Goal: Information Seeking & Learning: Learn about a topic

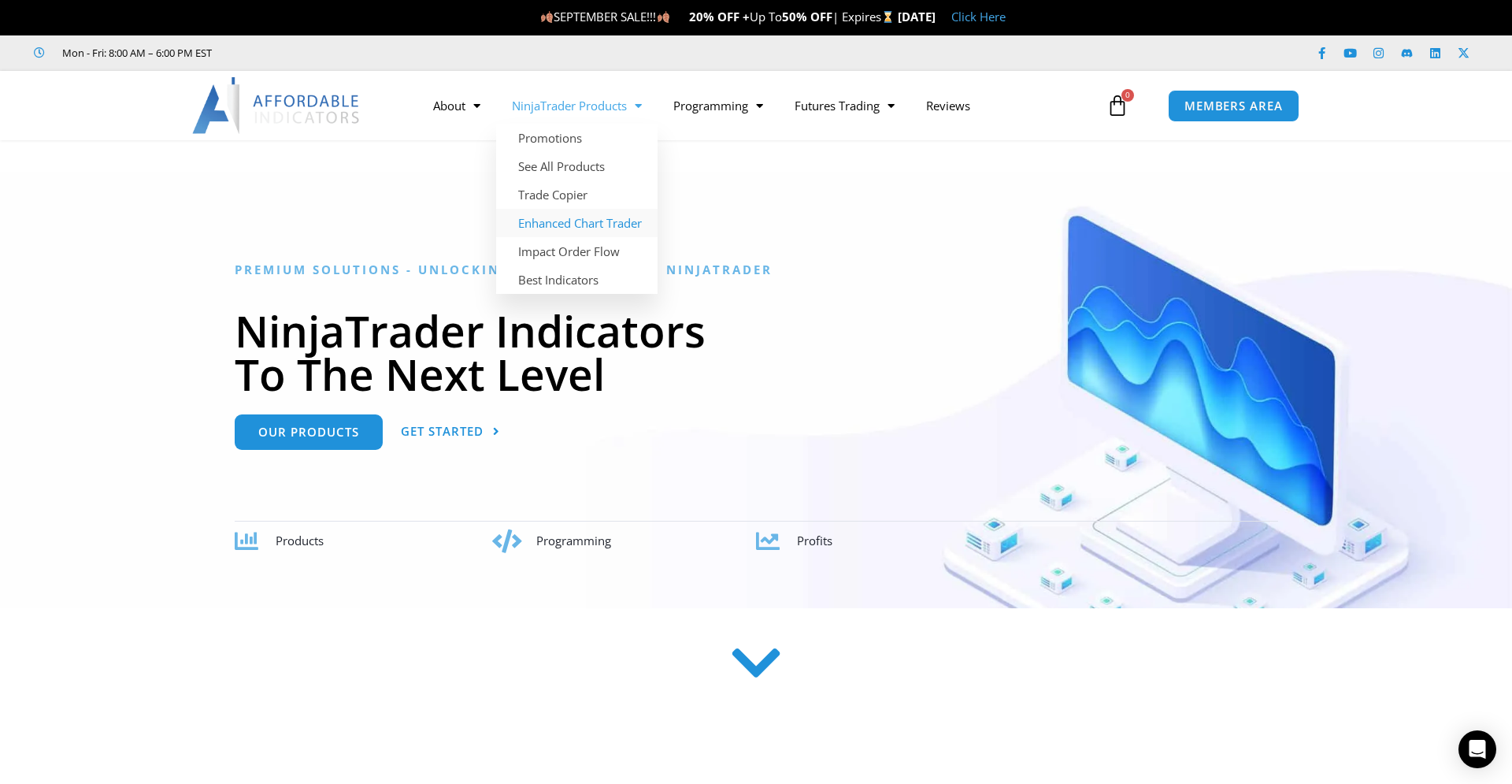
click at [626, 218] on link "Enhanced Chart Trader" at bounding box center [577, 222] width 162 height 28
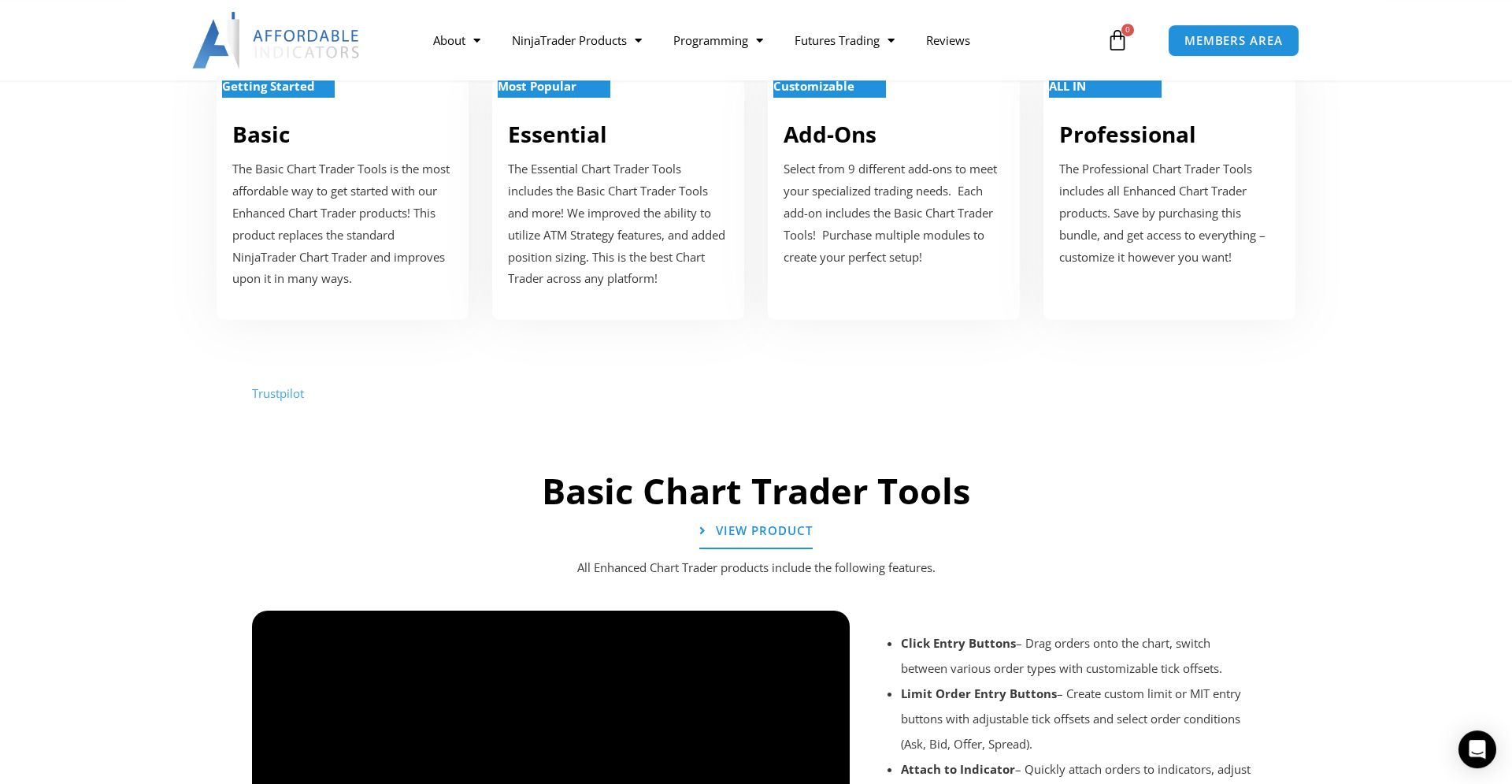
scroll to position [723, 0]
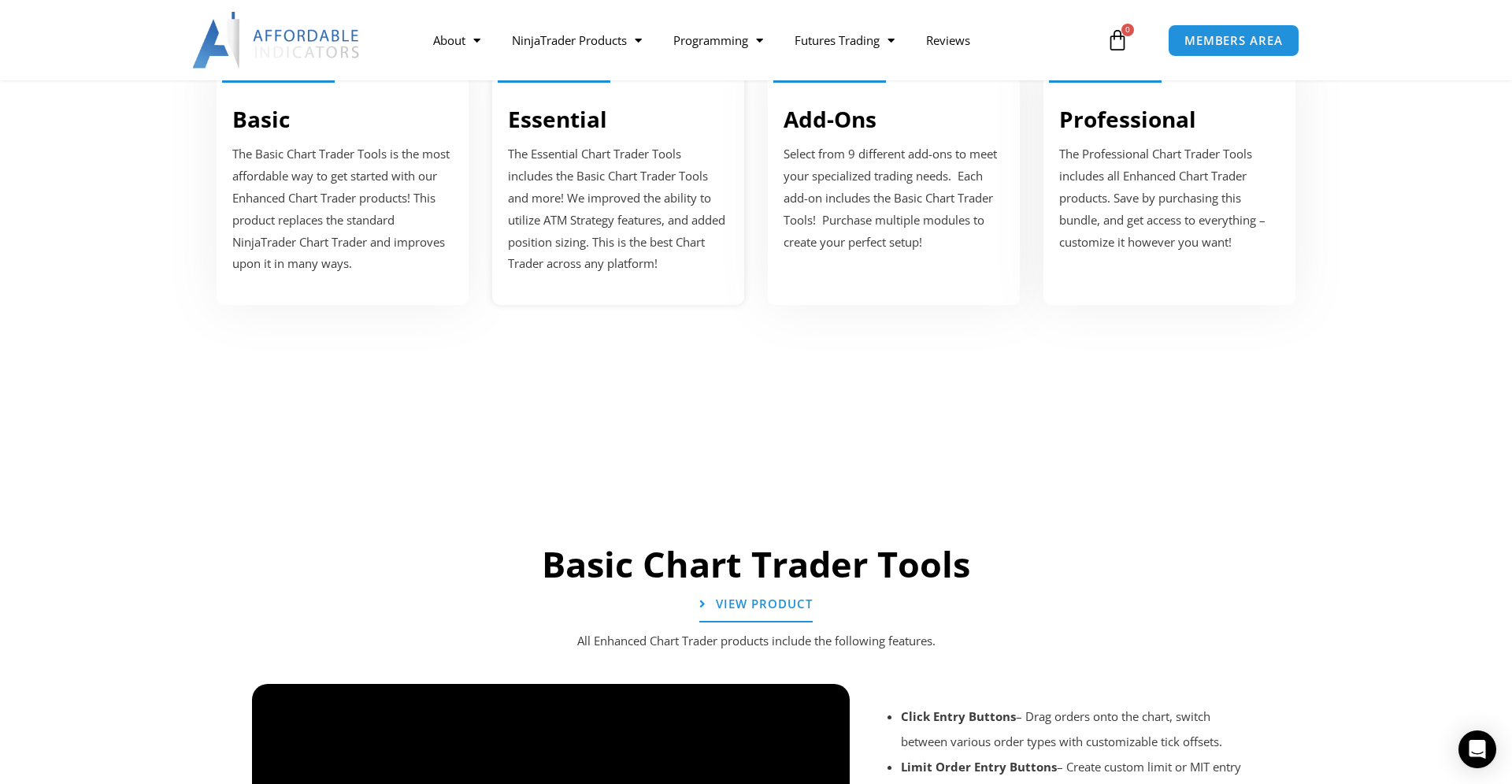
click at [603, 205] on p "The Essential Chart Trader Tools includes the Basic Chart Trader Tools and more…" at bounding box center [617, 209] width 220 height 132
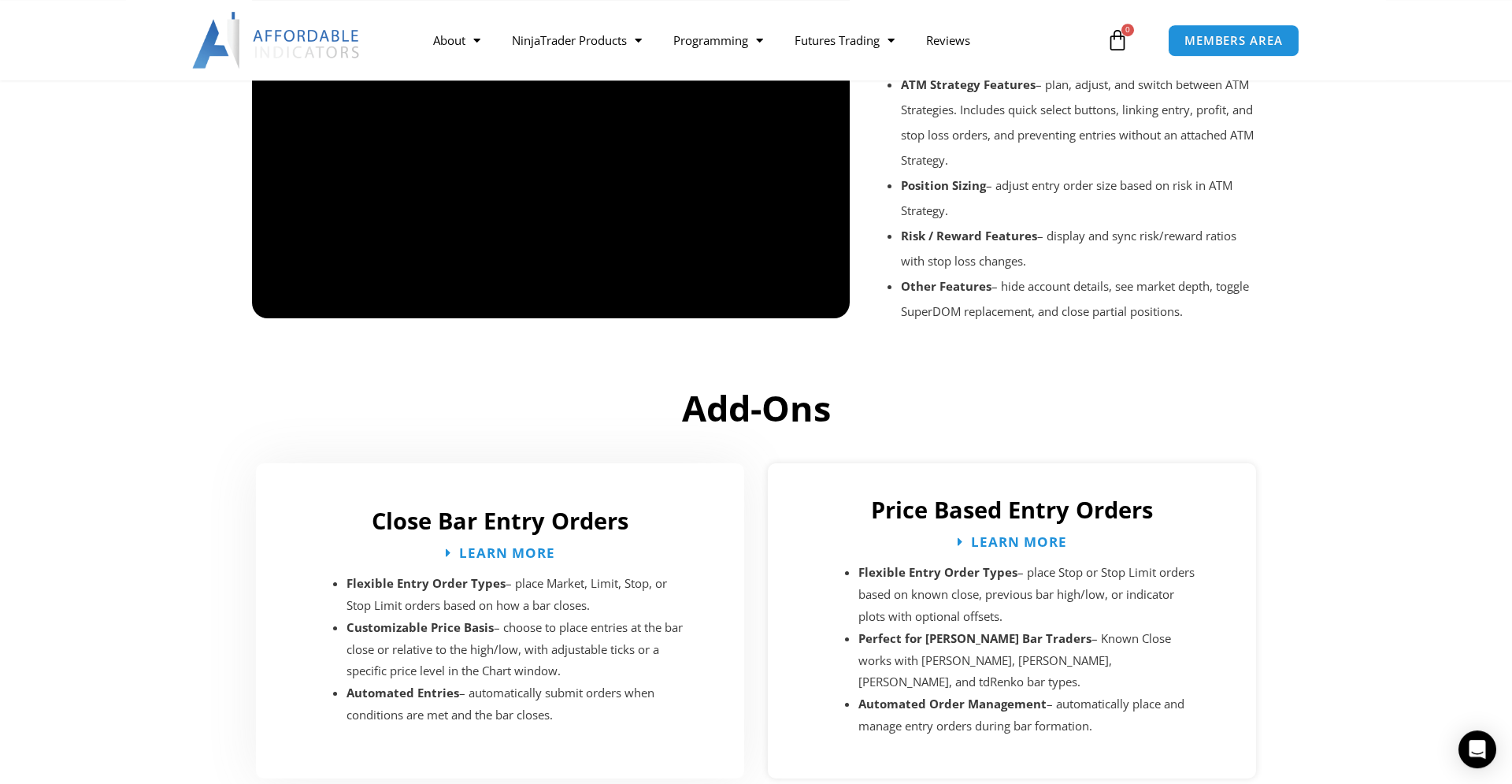
scroll to position [1969, 0]
click at [508, 625] on li "Customizable Price Basis – choose to place entries at the bar close or relative…" at bounding box center [518, 649] width 343 height 66
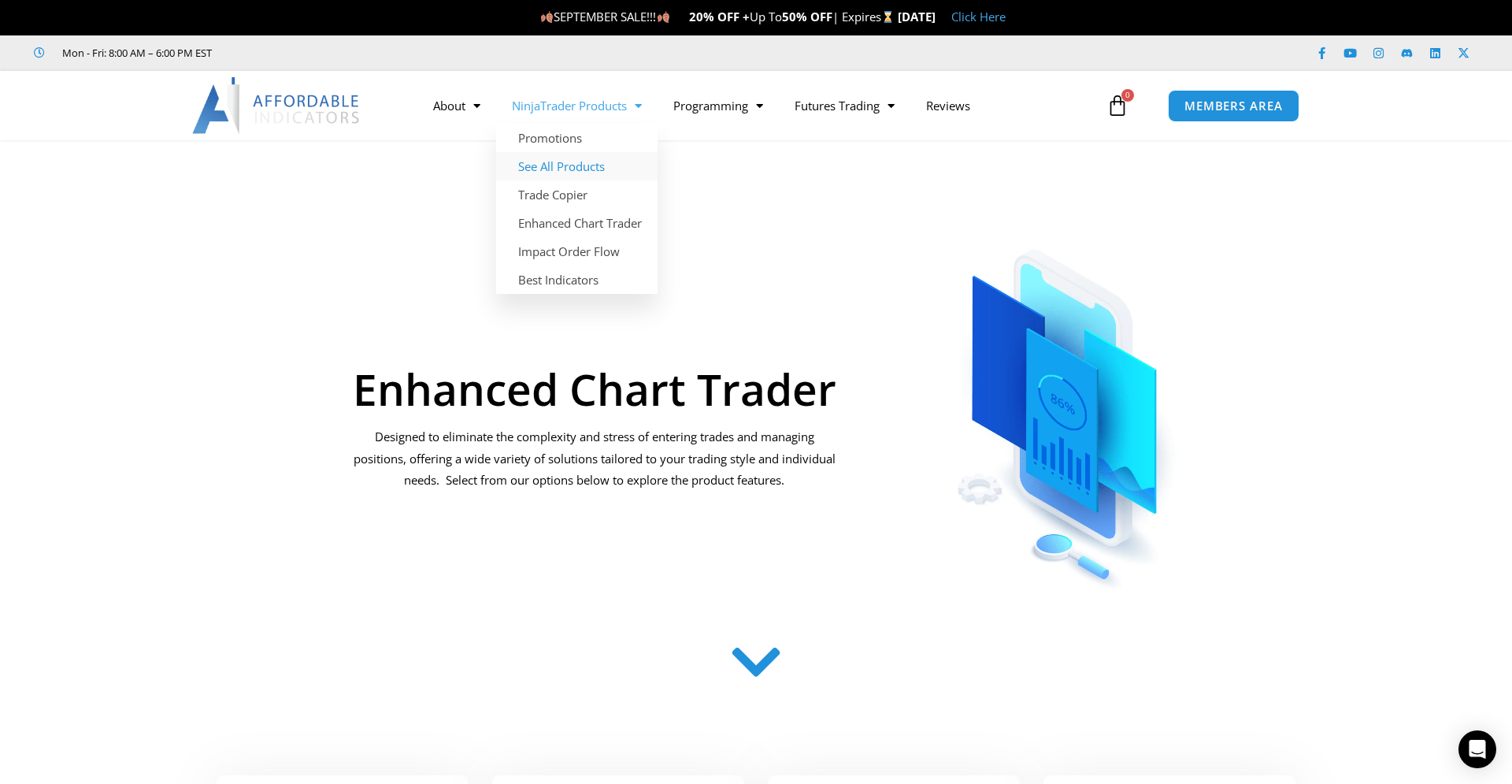
click at [537, 158] on link "See All Products" at bounding box center [577, 166] width 162 height 28
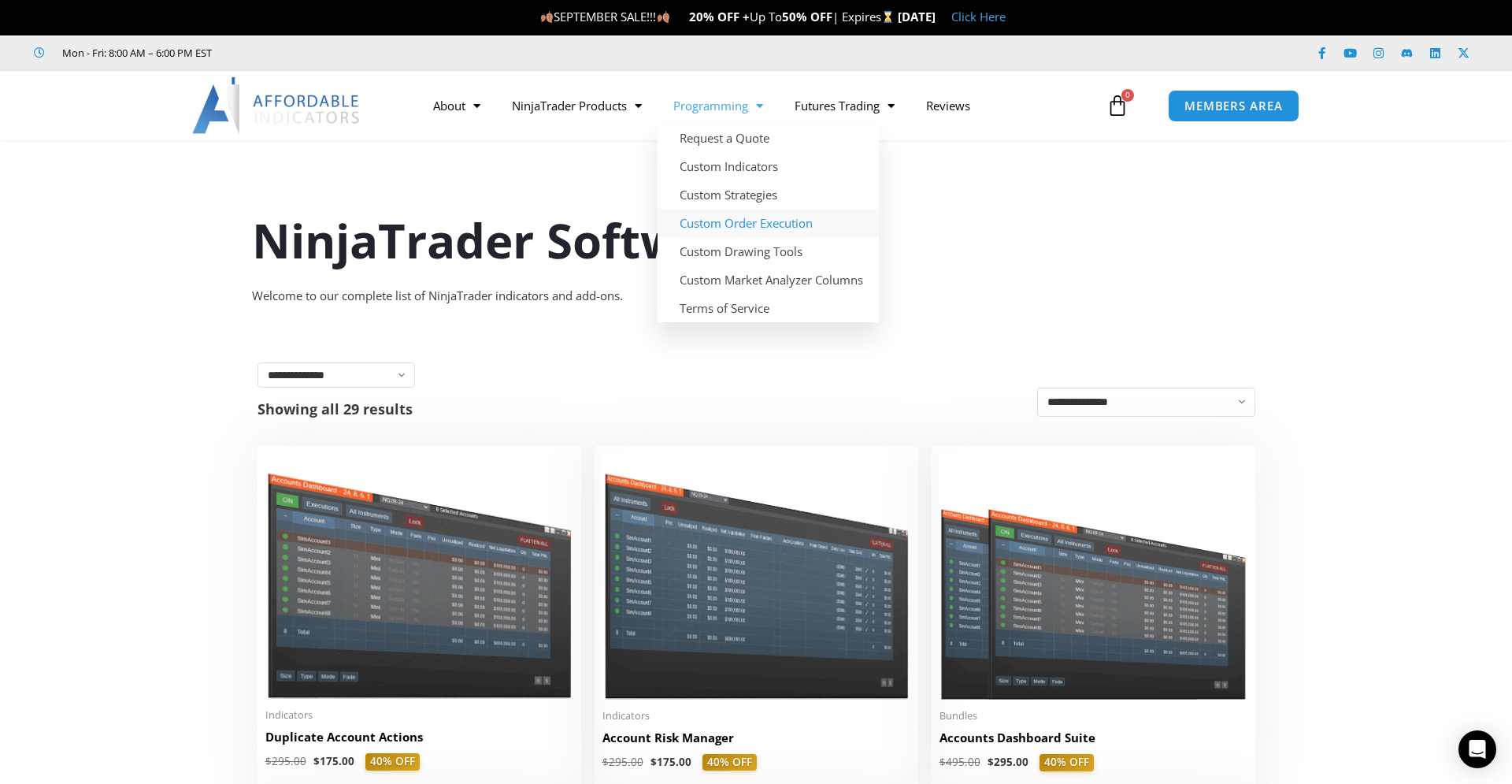
click at [765, 215] on link "Custom Order Execution" at bounding box center [768, 222] width 221 height 28
